Goal: Task Accomplishment & Management: Use online tool/utility

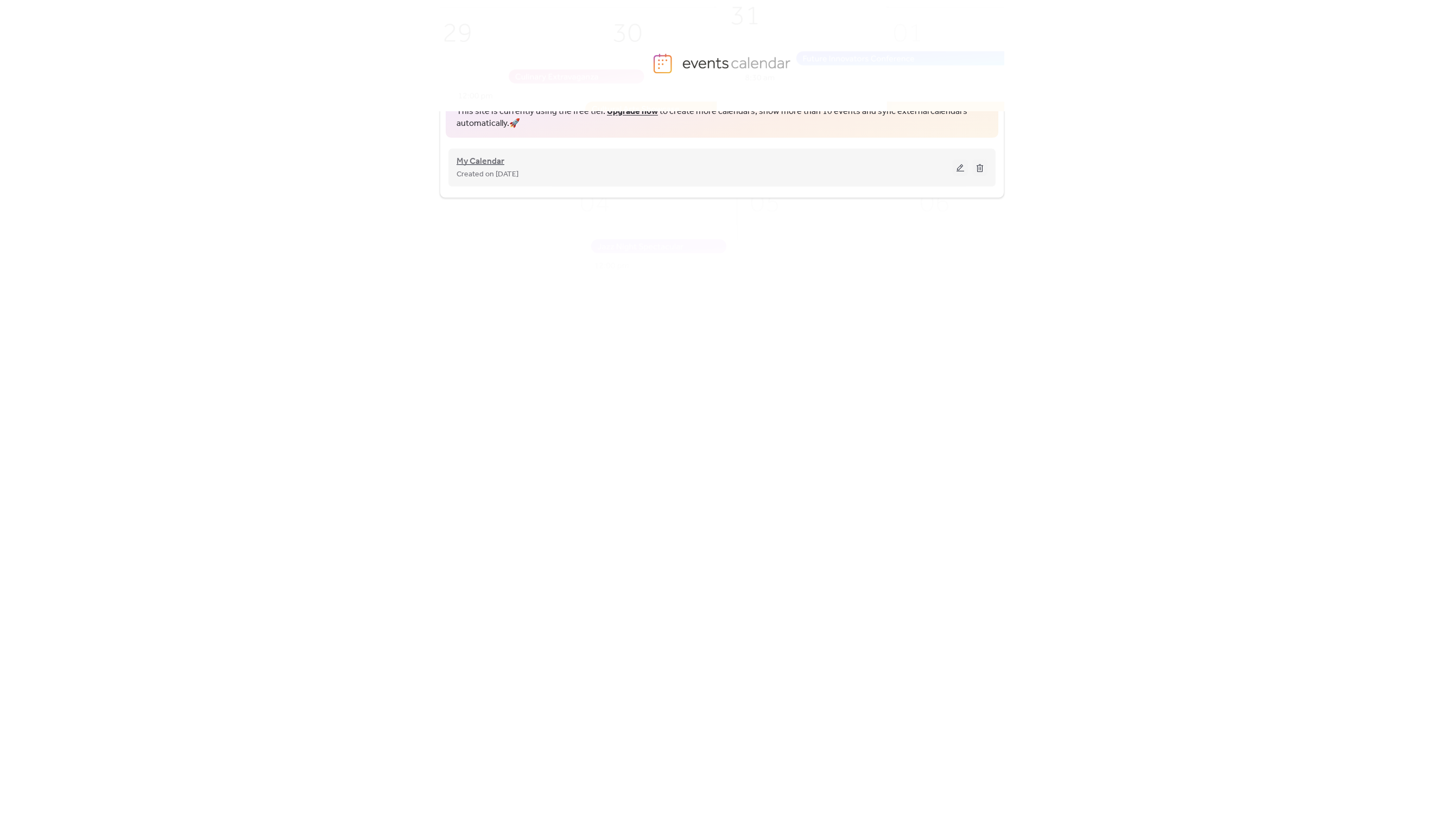
click at [483, 165] on span "My Calendar" at bounding box center [480, 162] width 48 height 13
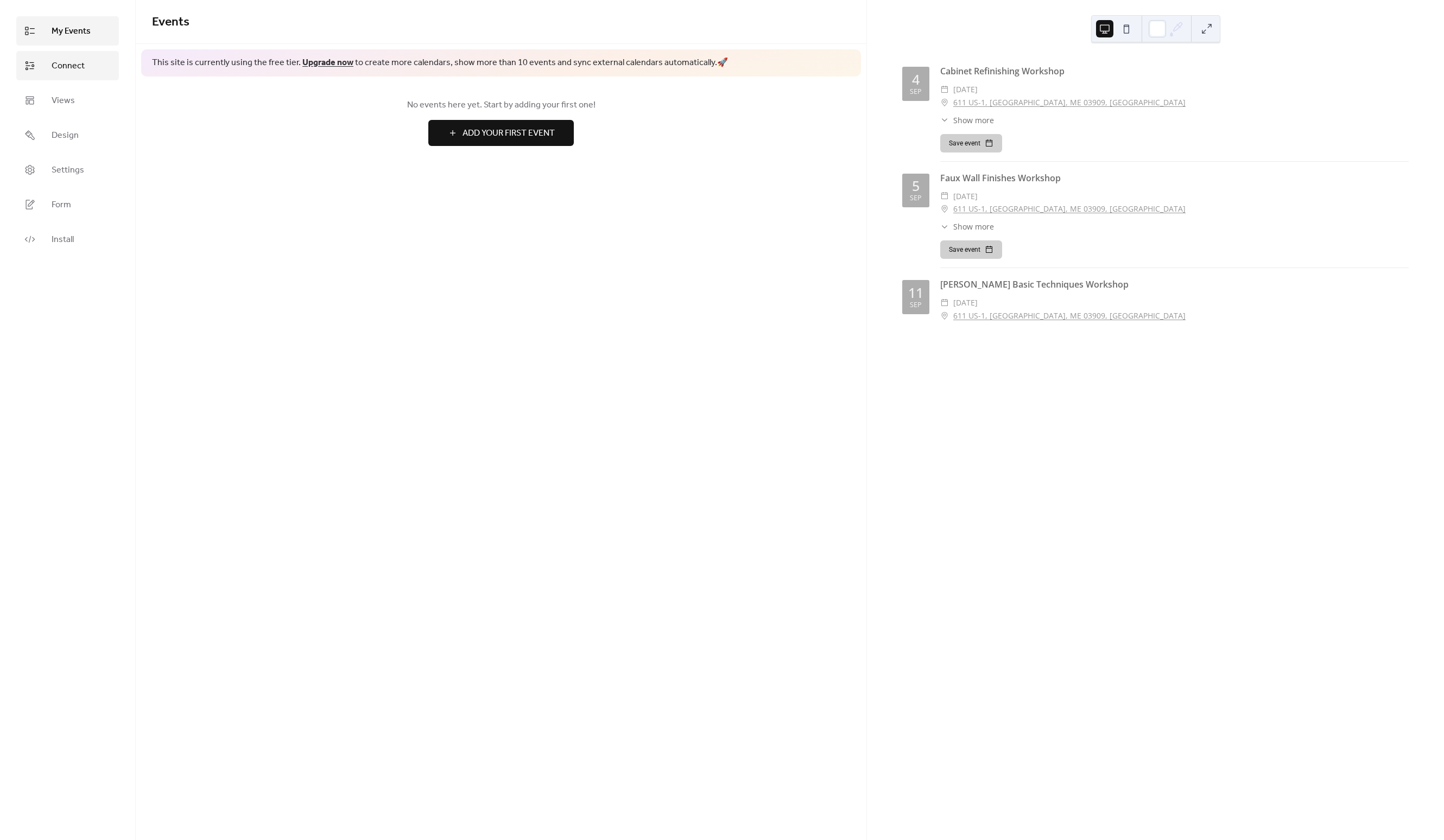
click at [71, 68] on span "Connect" at bounding box center [68, 66] width 33 height 13
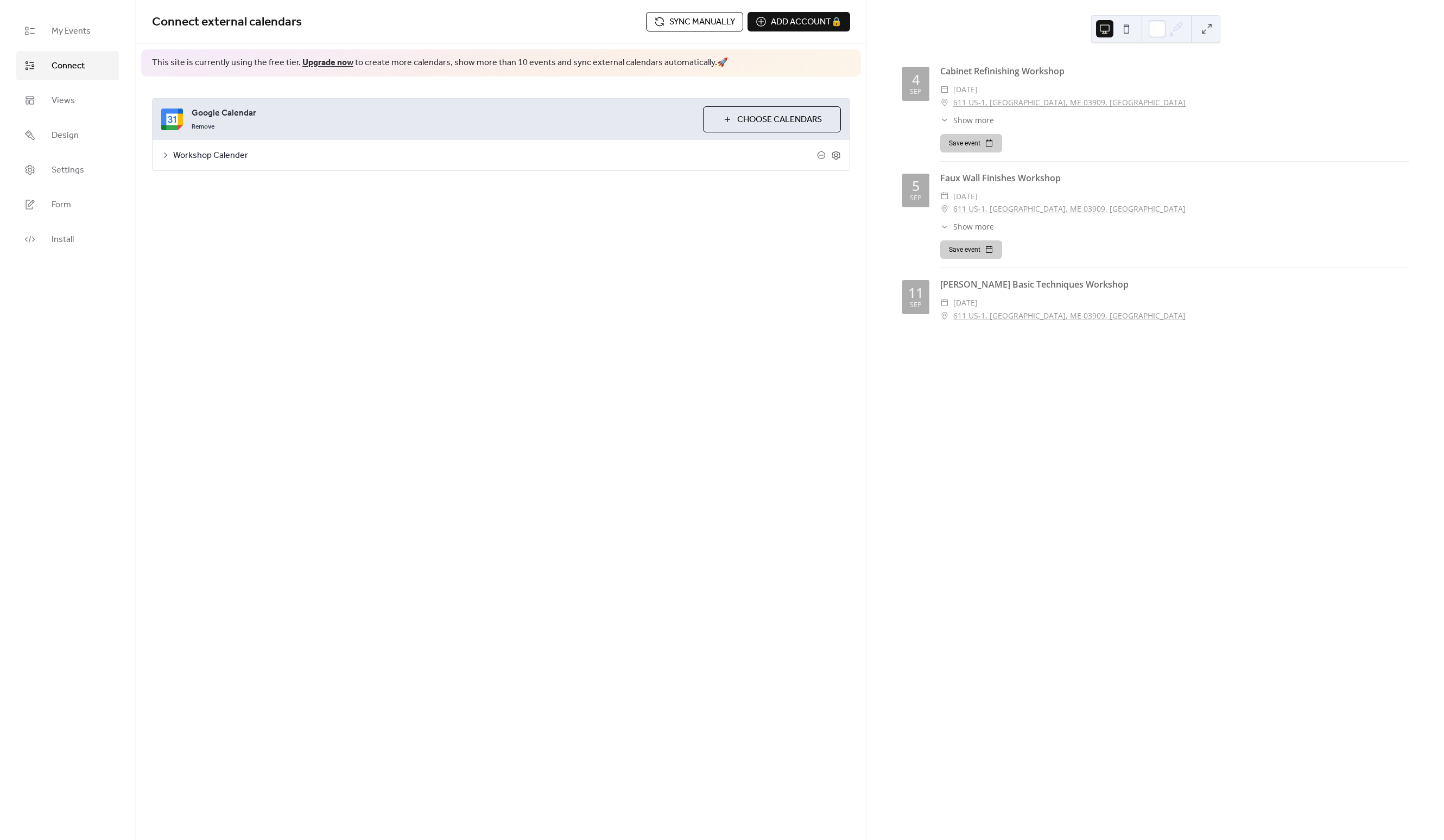
click at [228, 154] on span "Workshop Calender" at bounding box center [495, 156] width 644 height 13
click at [682, 26] on span "Sync manually" at bounding box center [702, 23] width 66 height 13
click at [258, 279] on div at bounding box center [257, 277] width 17 height 9
